Goal: Find specific page/section: Find specific page/section

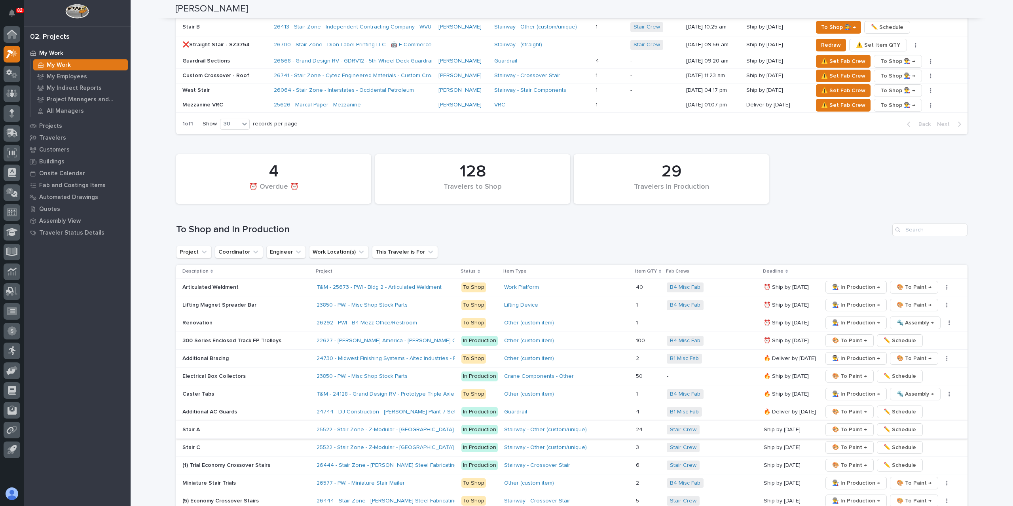
scroll to position [1082, 0]
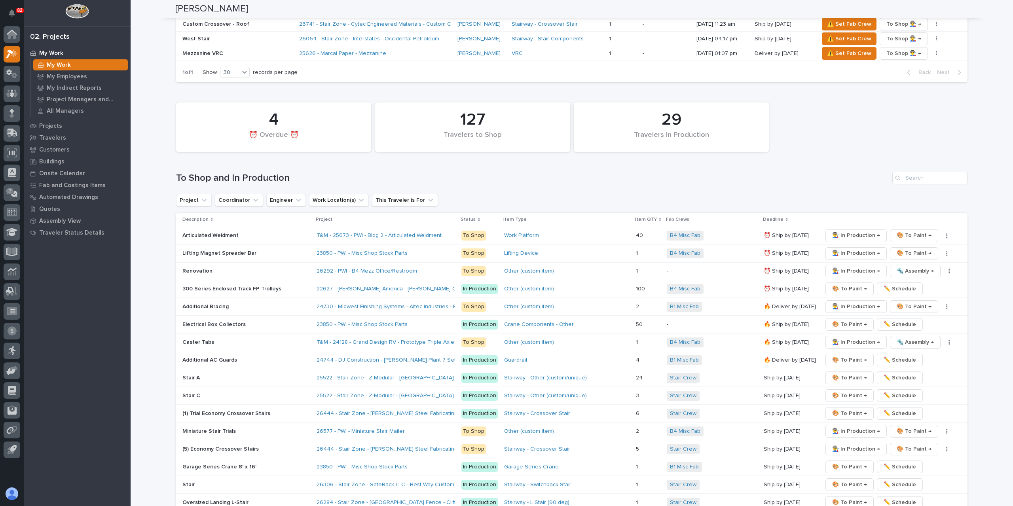
scroll to position [1295, 0]
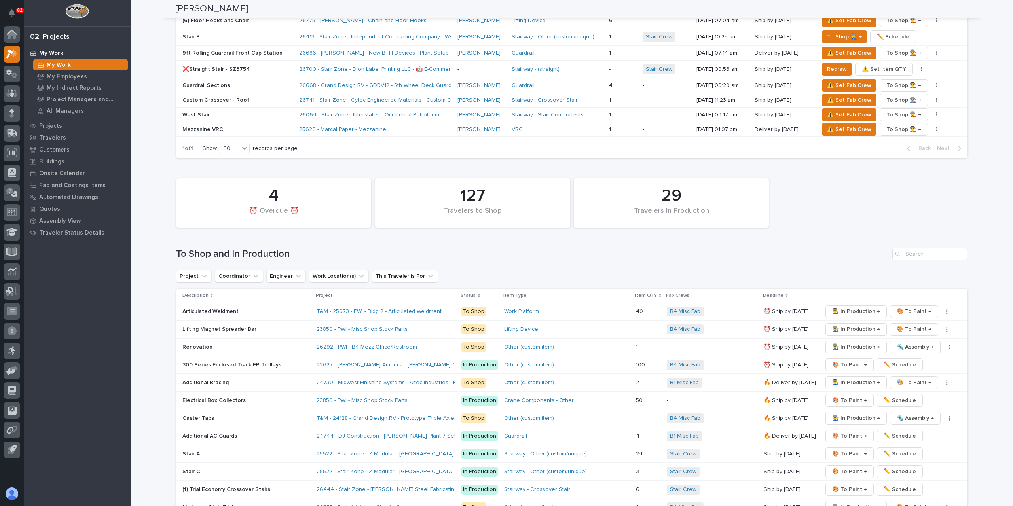
click at [921, 174] on div "29 Travelers In Production 4 ⏰ Overdue ⏰ 127 Travelers to Shop To Shop and In P…" at bounding box center [571, 515] width 791 height 683
click at [925, 248] on input "Search" at bounding box center [929, 254] width 75 height 13
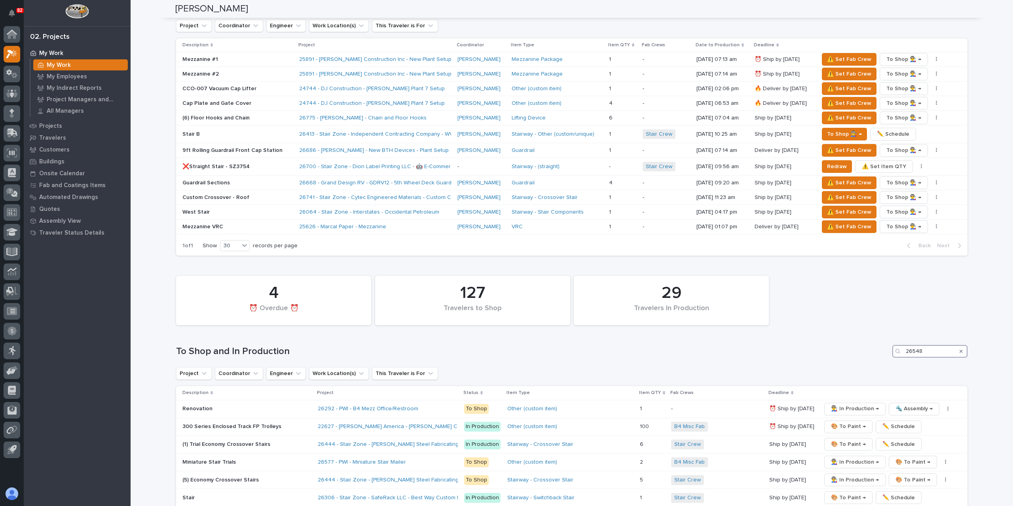
scroll to position [1039, 0]
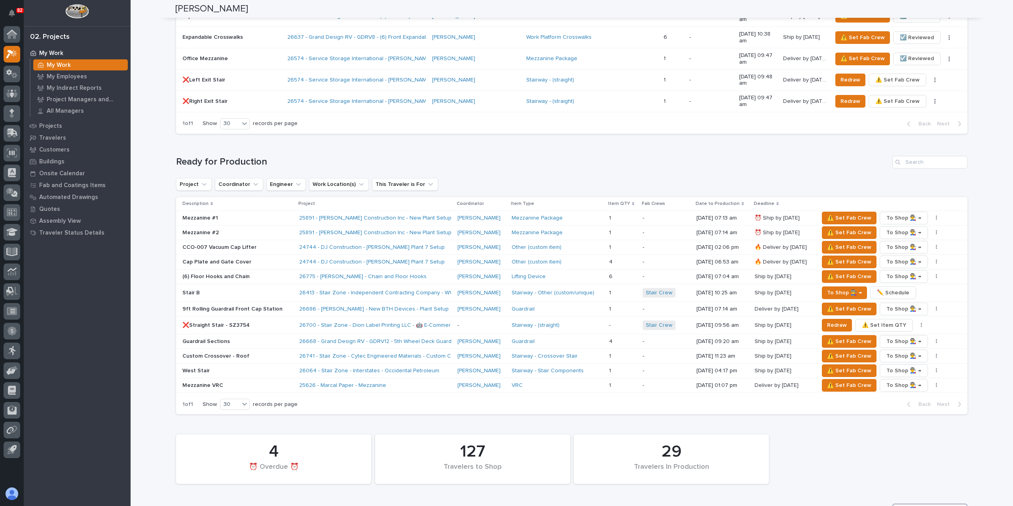
type input "26548"
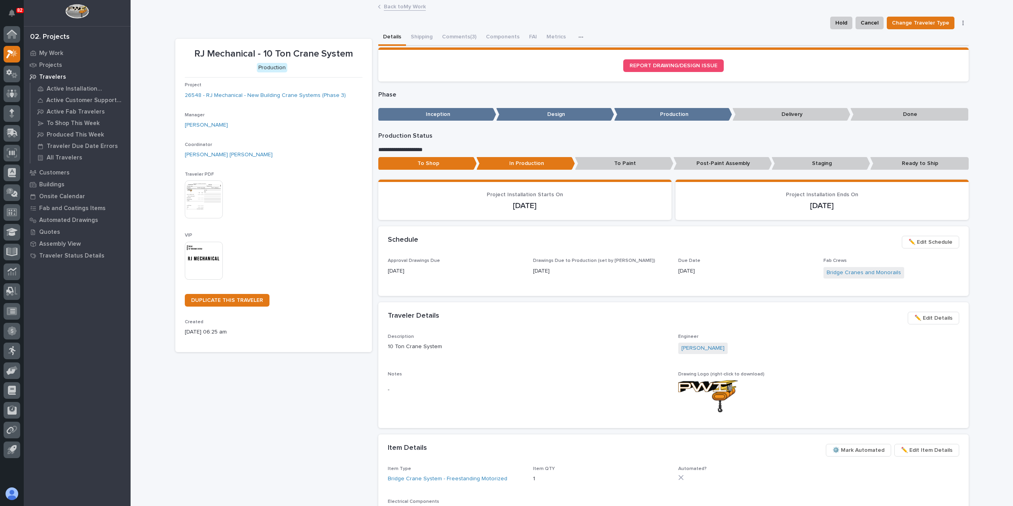
click at [232, 100] on div "Project 26548 - RJ Mechanical - New Building Crane Systems (Phase 3)" at bounding box center [274, 93] width 178 height 23
click at [233, 98] on link "26548 - RJ Mechanical - New Building Crane Systems (Phase 3)" at bounding box center [265, 95] width 161 height 8
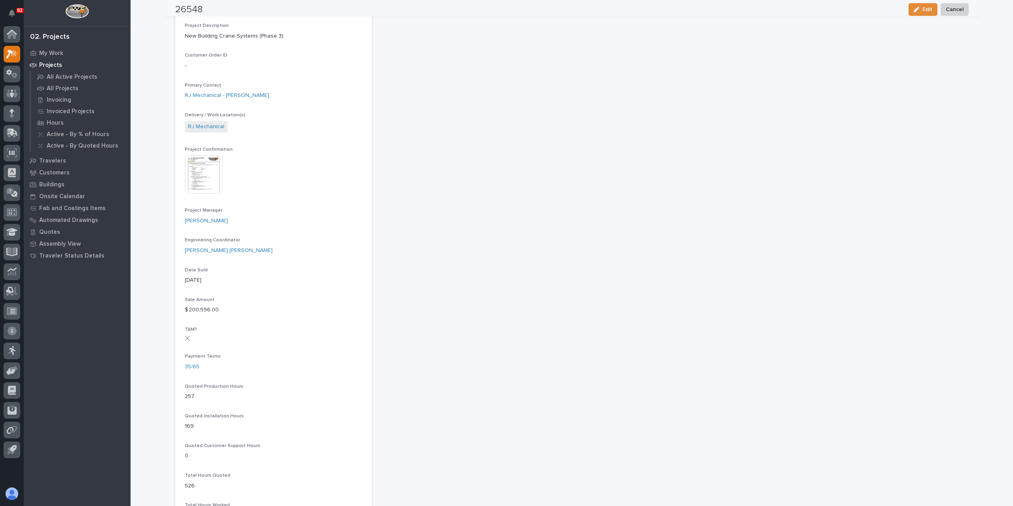
scroll to position [244, 0]
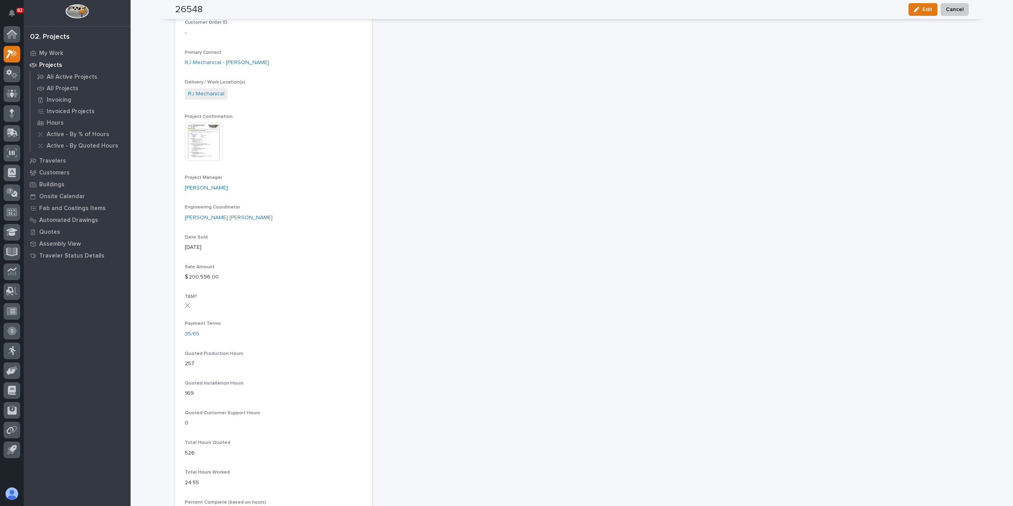
click at [204, 150] on img at bounding box center [204, 142] width 38 height 38
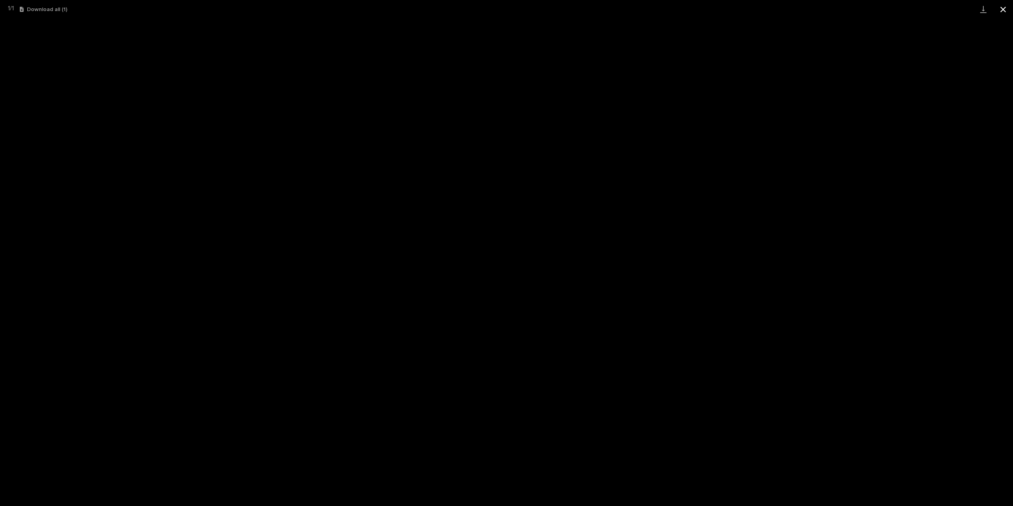
click at [1004, 8] on button "Close gallery" at bounding box center [1003, 9] width 20 height 19
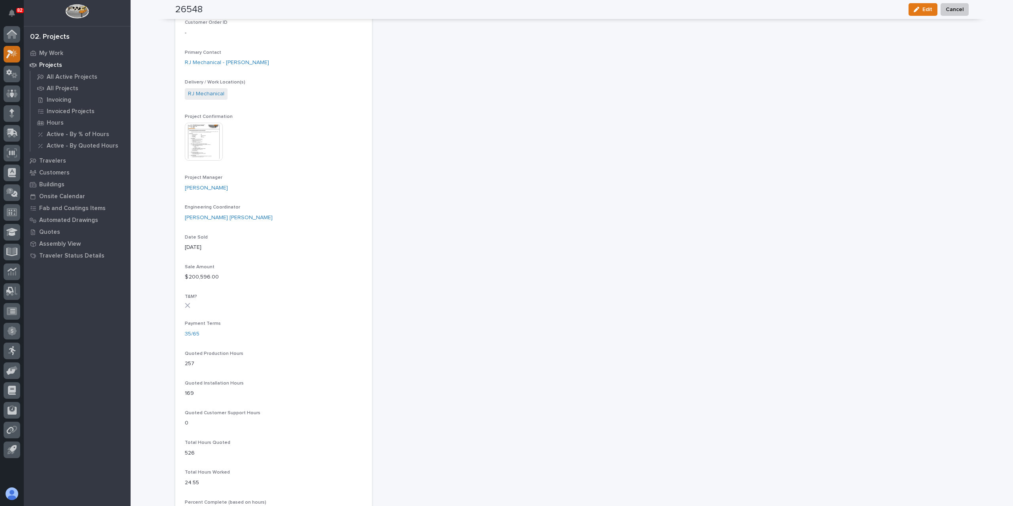
click at [12, 59] on div at bounding box center [12, 54] width 17 height 17
